Goal: Purchase product/service

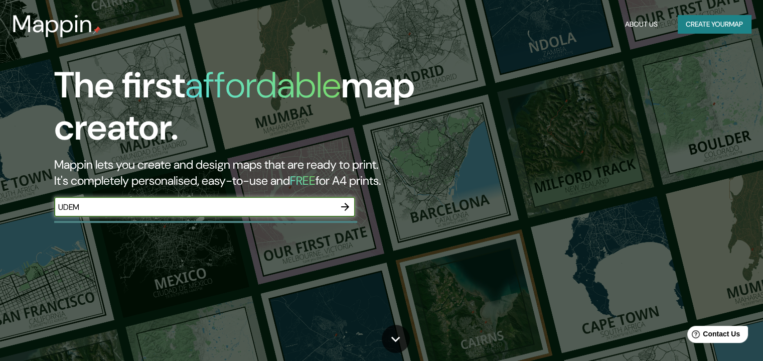
type input "UDEM"
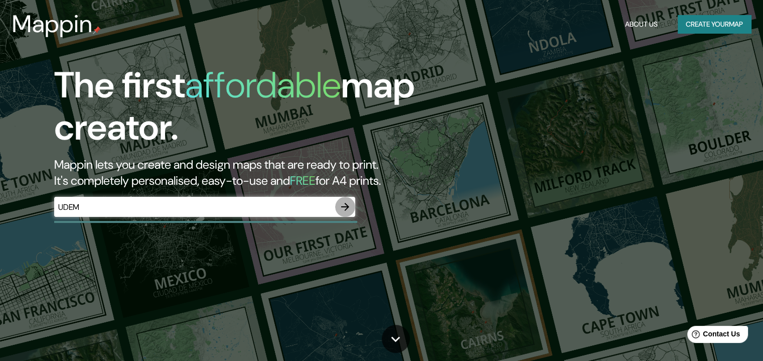
click at [348, 205] on icon "button" at bounding box center [345, 207] width 12 height 12
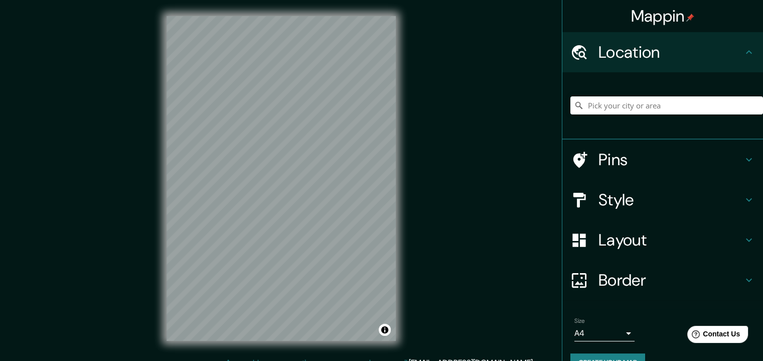
click at [615, 164] on h4 "Pins" at bounding box center [671, 160] width 144 height 20
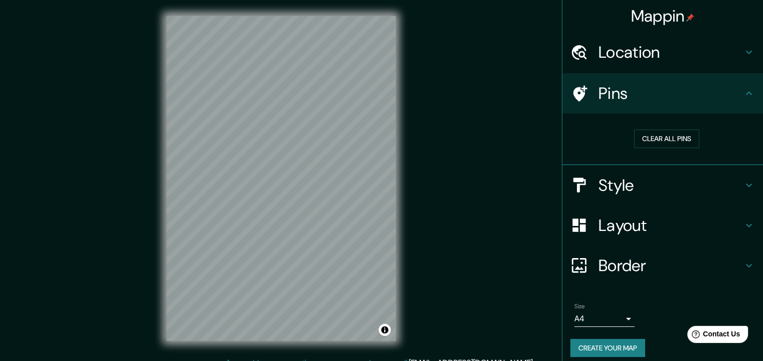
click at [686, 97] on h4 "Pins" at bounding box center [671, 93] width 144 height 20
click at [714, 46] on h4 "Location" at bounding box center [671, 52] width 144 height 20
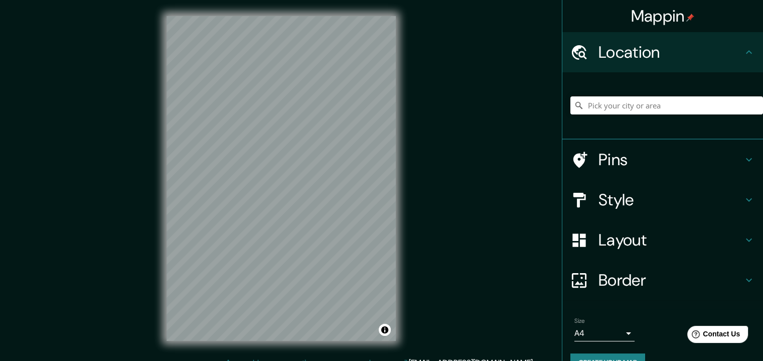
click at [672, 205] on h4 "Style" at bounding box center [671, 200] width 144 height 20
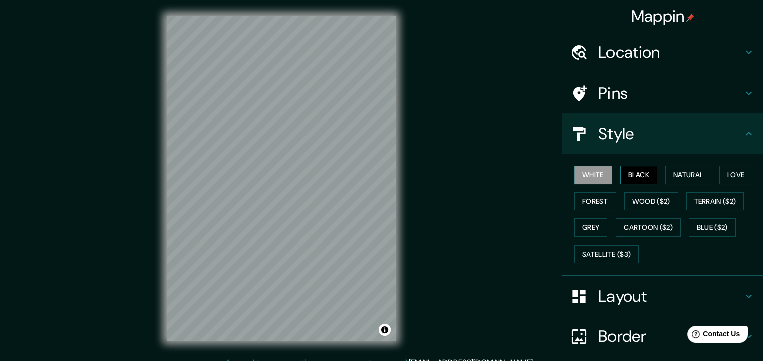
click at [650, 175] on button "Black" at bounding box center [639, 175] width 38 height 19
click at [689, 173] on button "Natural" at bounding box center [688, 175] width 46 height 19
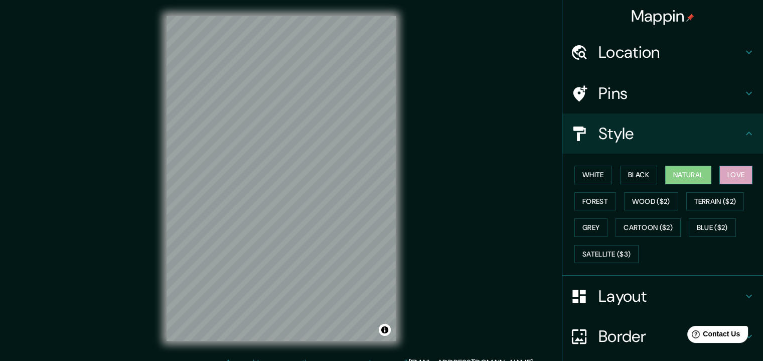
click at [737, 177] on button "Love" at bounding box center [735, 175] width 33 height 19
click at [693, 176] on button "Natural" at bounding box center [688, 175] width 46 height 19
click at [607, 199] on button "Forest" at bounding box center [595, 201] width 42 height 19
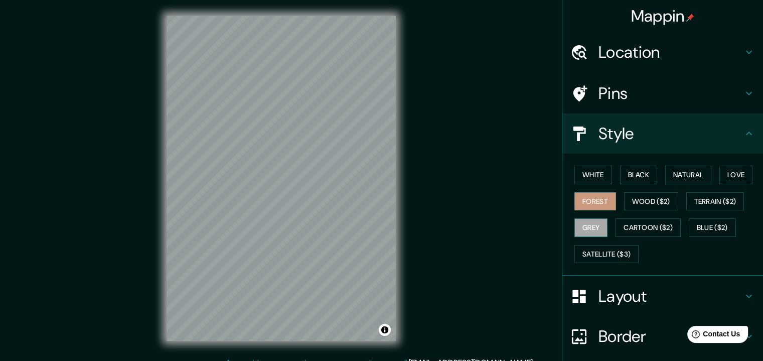
click at [594, 224] on button "Grey" at bounding box center [590, 227] width 33 height 19
click at [727, 198] on button "Terrain ($2)" at bounding box center [715, 201] width 58 height 19
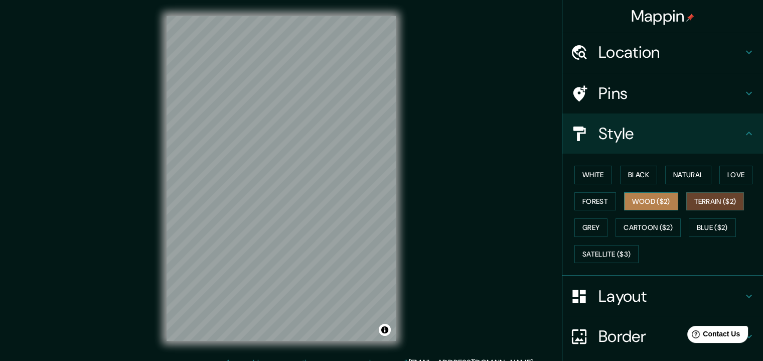
click at [646, 206] on button "Wood ($2)" at bounding box center [651, 201] width 54 height 19
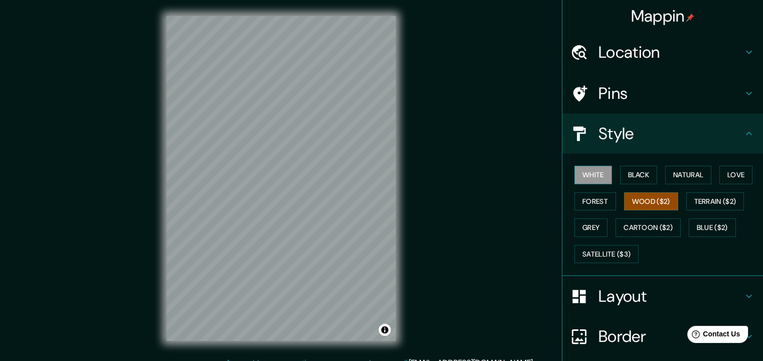
click at [581, 182] on button "White" at bounding box center [593, 175] width 38 height 19
click at [636, 169] on button "Black" at bounding box center [639, 175] width 38 height 19
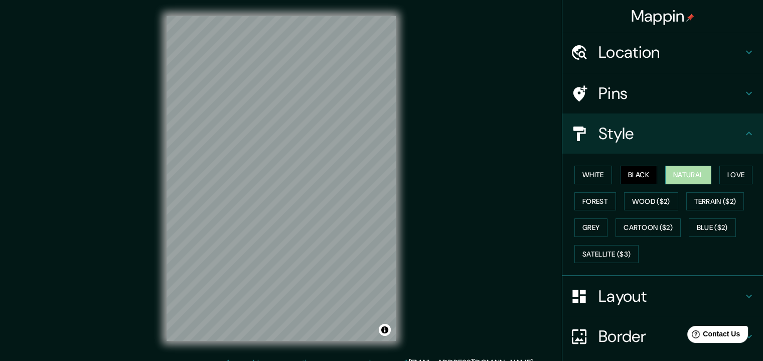
click at [704, 168] on button "Natural" at bounding box center [688, 175] width 46 height 19
click at [738, 172] on button "Love" at bounding box center [735, 175] width 33 height 19
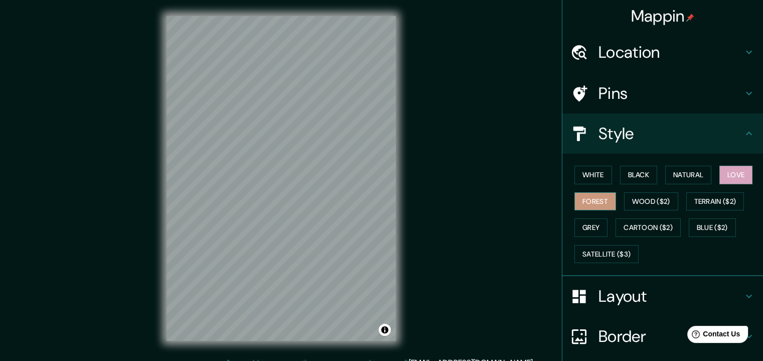
click at [591, 198] on button "Forest" at bounding box center [595, 201] width 42 height 19
click at [636, 196] on button "Wood ($2)" at bounding box center [651, 201] width 54 height 19
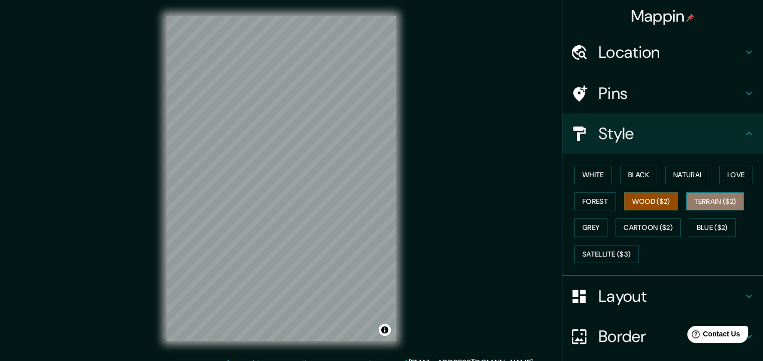
click at [708, 202] on button "Terrain ($2)" at bounding box center [715, 201] width 58 height 19
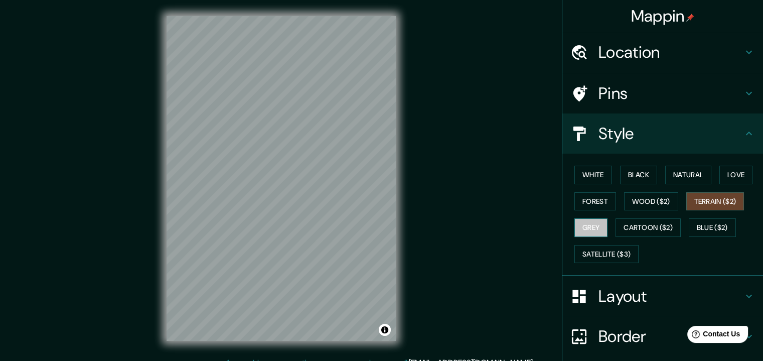
click at [582, 221] on button "Grey" at bounding box center [590, 227] width 33 height 19
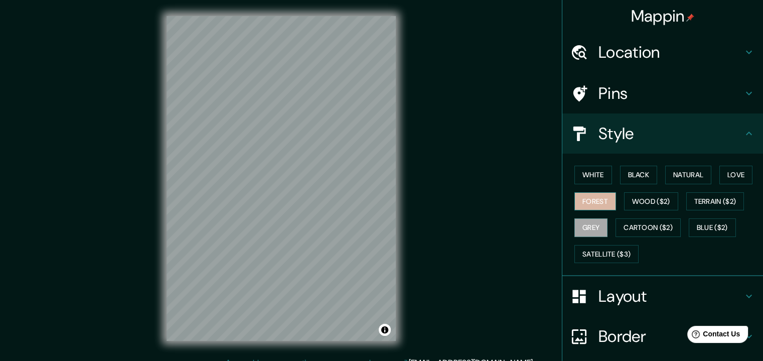
click at [598, 200] on button "Forest" at bounding box center [595, 201] width 42 height 19
click at [645, 182] on button "Black" at bounding box center [639, 175] width 38 height 19
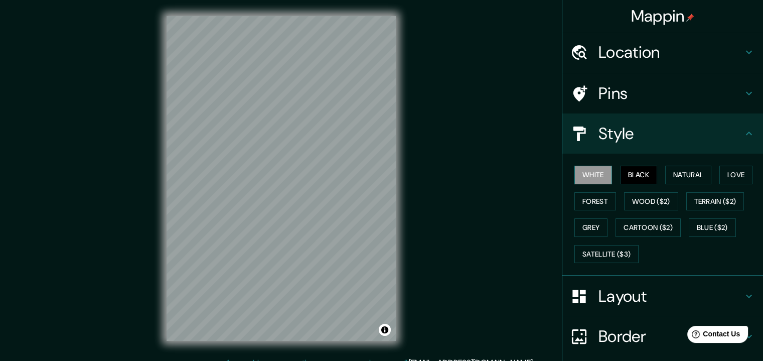
click at [587, 180] on button "White" at bounding box center [593, 175] width 38 height 19
click at [698, 180] on button "Natural" at bounding box center [688, 175] width 46 height 19
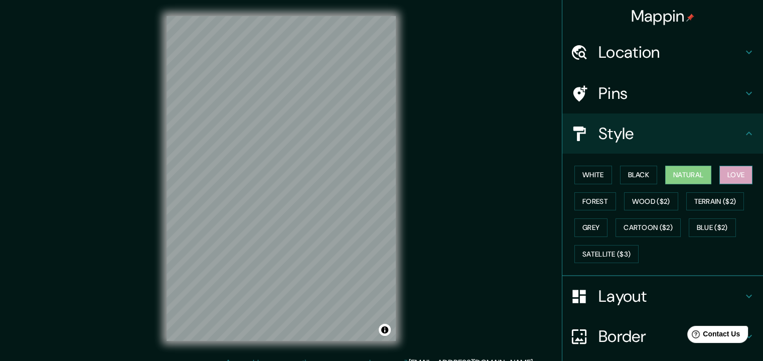
click at [736, 173] on button "Love" at bounding box center [735, 175] width 33 height 19
click at [695, 169] on button "Natural" at bounding box center [688, 175] width 46 height 19
click at [634, 173] on button "Black" at bounding box center [639, 175] width 38 height 19
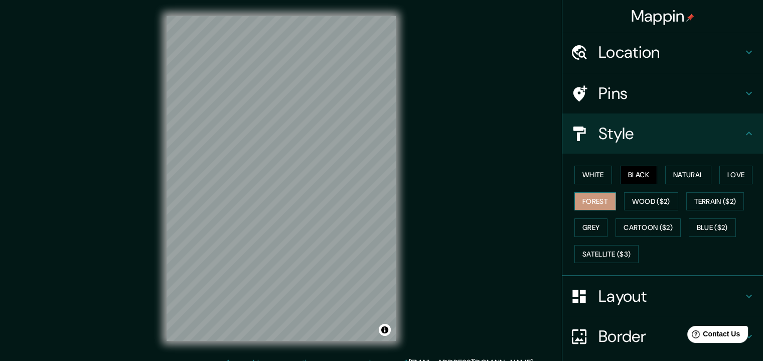
click at [593, 195] on button "Forest" at bounding box center [595, 201] width 42 height 19
click at [678, 175] on button "Natural" at bounding box center [688, 175] width 46 height 19
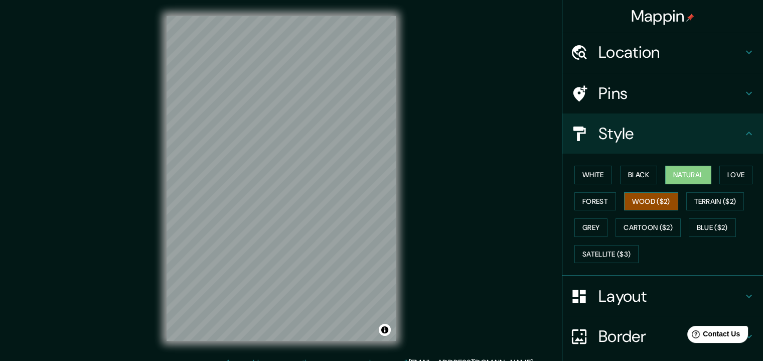
click at [633, 208] on button "Wood ($2)" at bounding box center [651, 201] width 54 height 19
click at [583, 193] on button "Forest" at bounding box center [595, 201] width 42 height 19
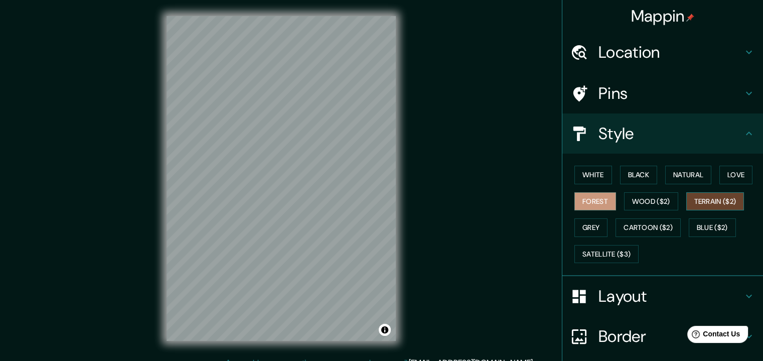
click at [709, 200] on button "Terrain ($2)" at bounding box center [715, 201] width 58 height 19
click at [592, 206] on button "Forest" at bounding box center [595, 201] width 42 height 19
click at [653, 56] on h4 "Location" at bounding box center [671, 52] width 144 height 20
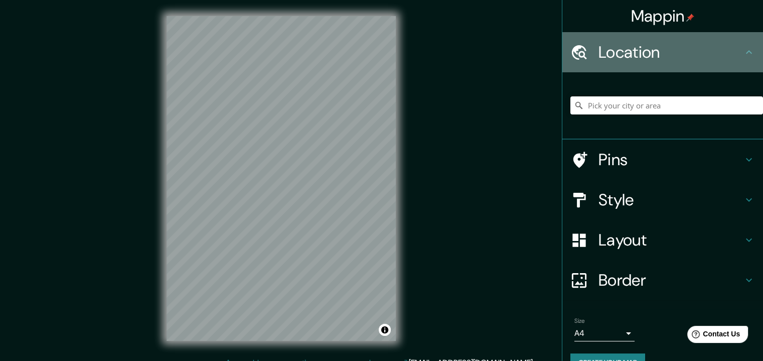
click at [653, 56] on h4 "Location" at bounding box center [671, 52] width 144 height 20
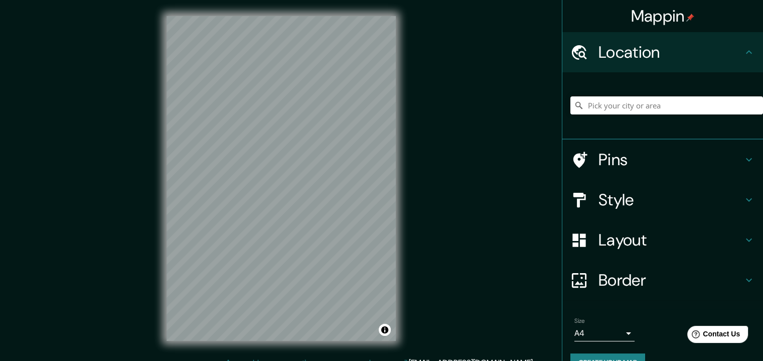
click at [606, 152] on h4 "Pins" at bounding box center [671, 160] width 144 height 20
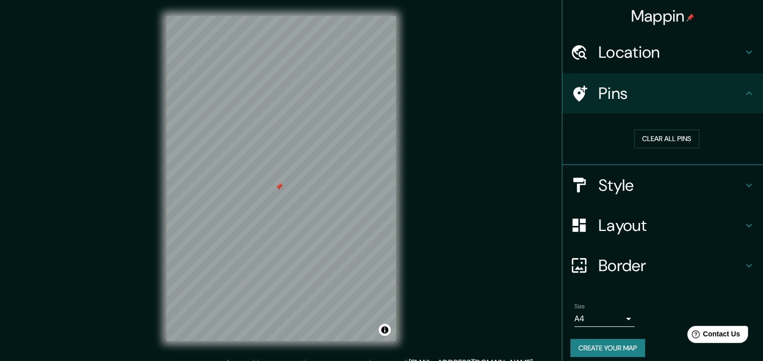
click at [633, 217] on h4 "Layout" at bounding box center [671, 225] width 144 height 20
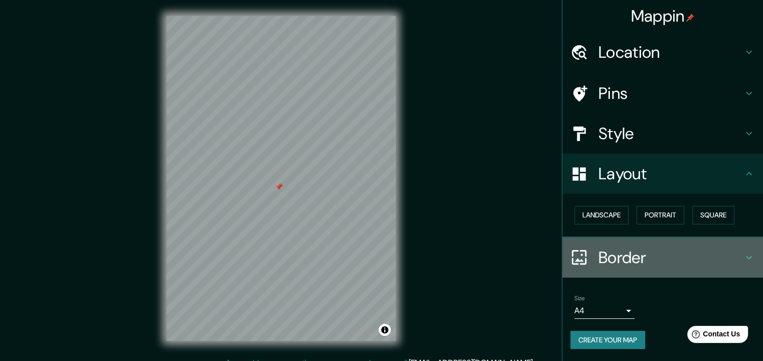
click at [668, 251] on h4 "Border" at bounding box center [671, 257] width 144 height 20
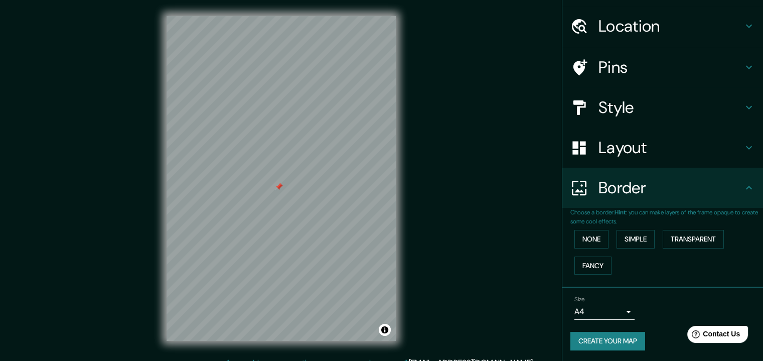
scroll to position [12, 0]
